Goal: Task Accomplishment & Management: Manage account settings

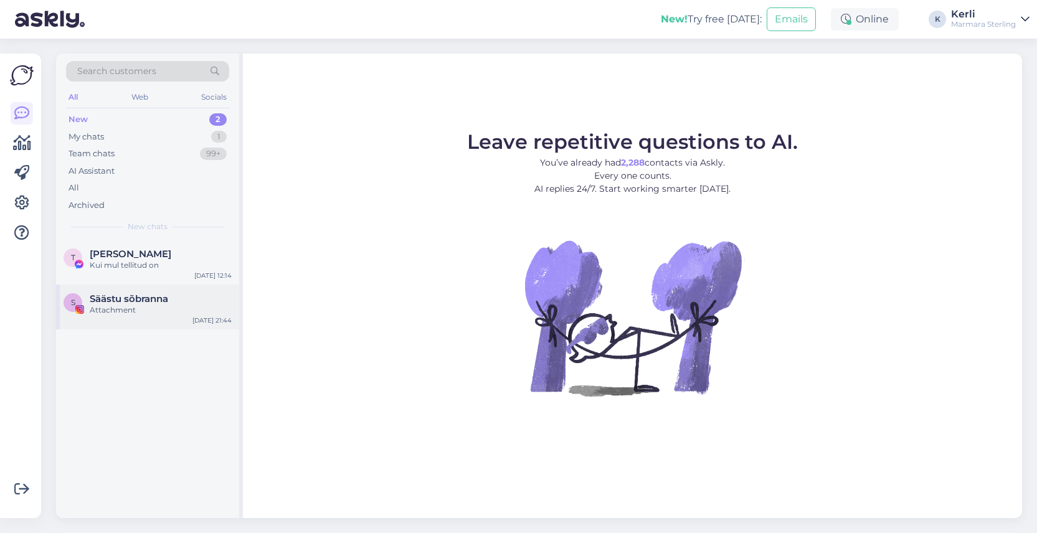
click at [97, 308] on div "Attachment" at bounding box center [161, 310] width 142 height 11
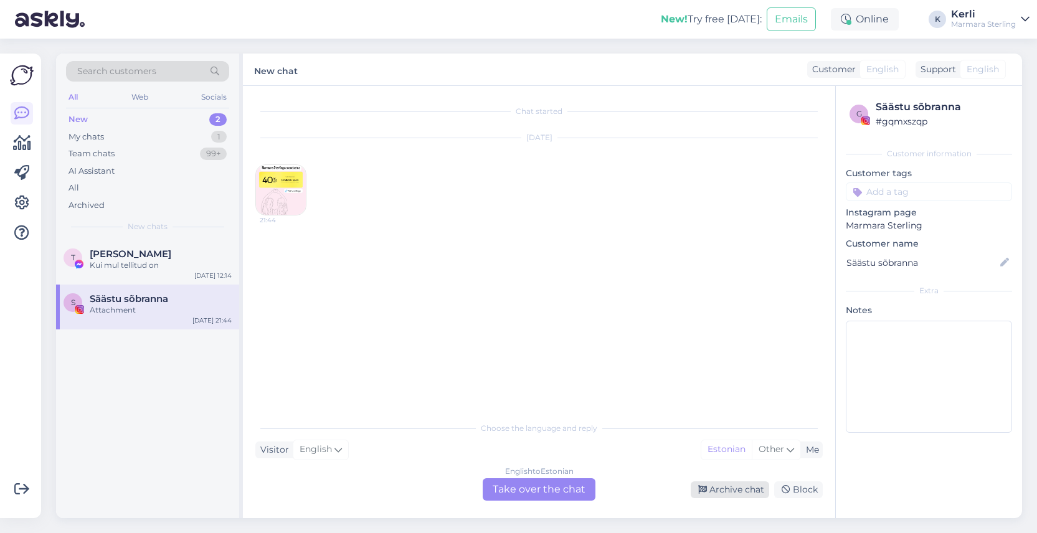
click at [730, 492] on div "Archive chat" at bounding box center [730, 490] width 79 height 17
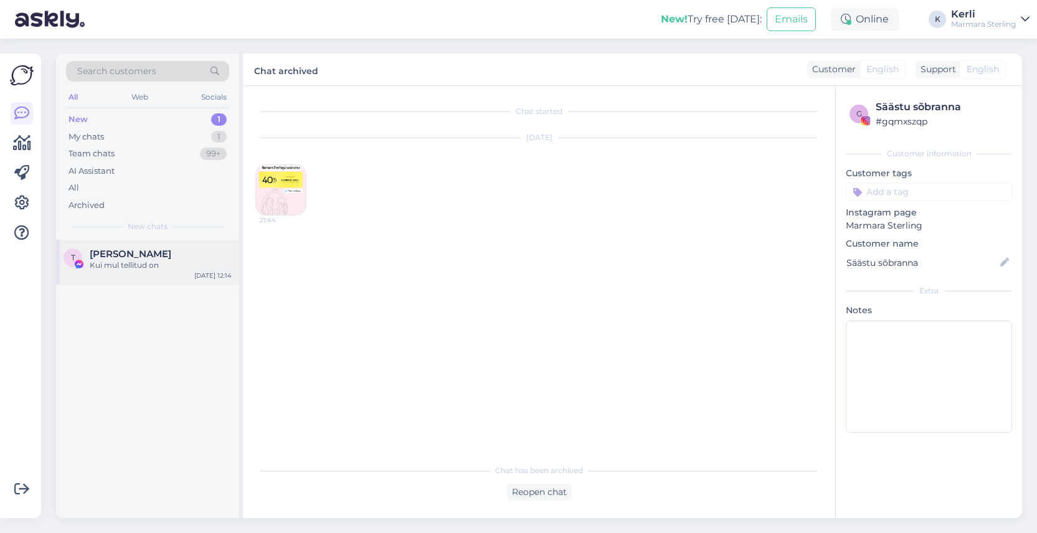
click at [120, 265] on div "Kui mul tellitud on" at bounding box center [161, 265] width 142 height 11
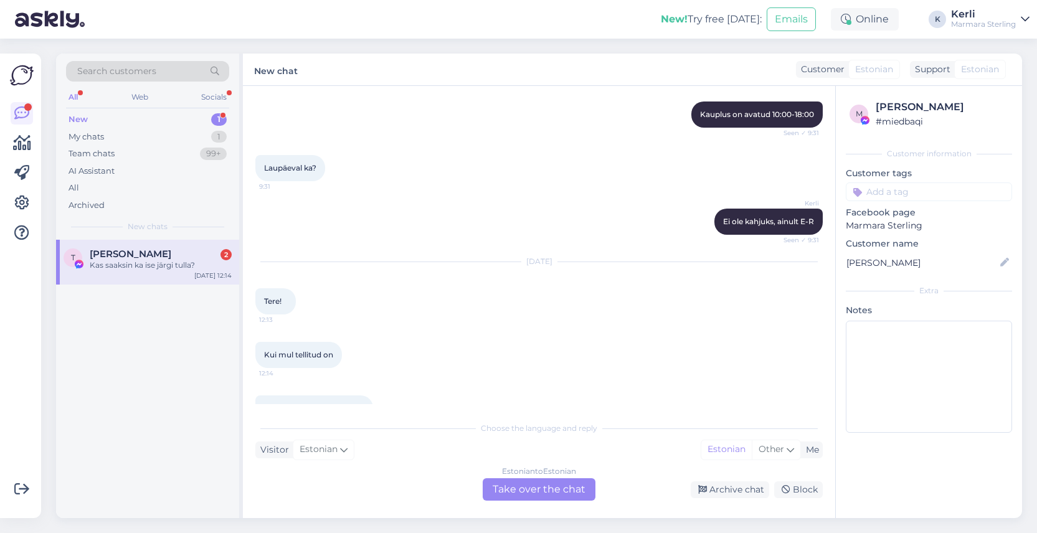
scroll to position [811, 0]
